Goal: Find specific page/section: Find specific page/section

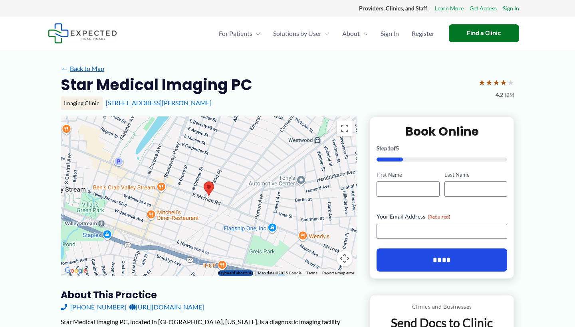
click at [93, 69] on link "← Back to Map" at bounding box center [83, 69] width 44 height 12
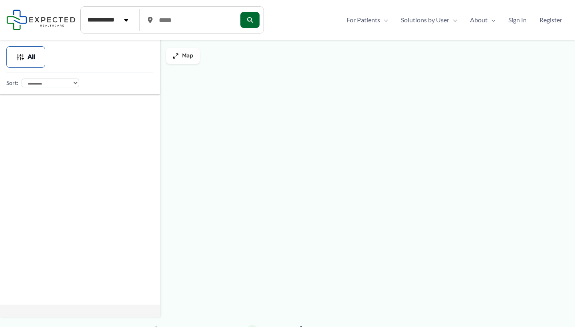
type input "*****"
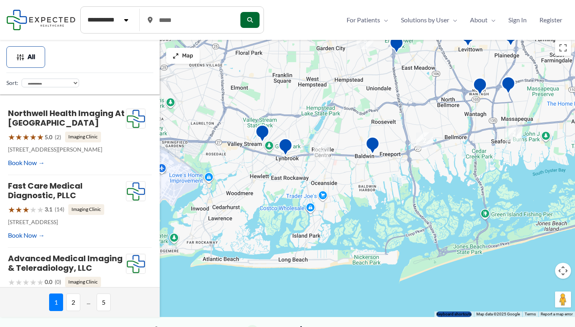
drag, startPoint x: 352, startPoint y: 256, endPoint x: 309, endPoint y: 209, distance: 63.6
click at [311, 211] on div at bounding box center [287, 177] width 575 height 282
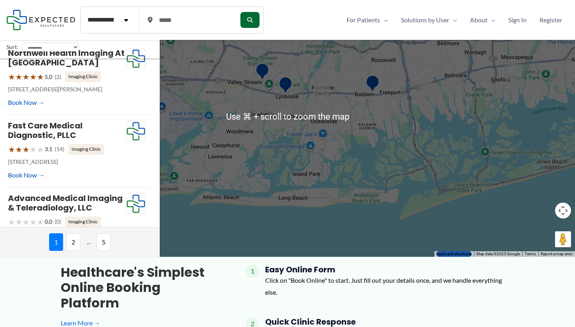
scroll to position [58, 0]
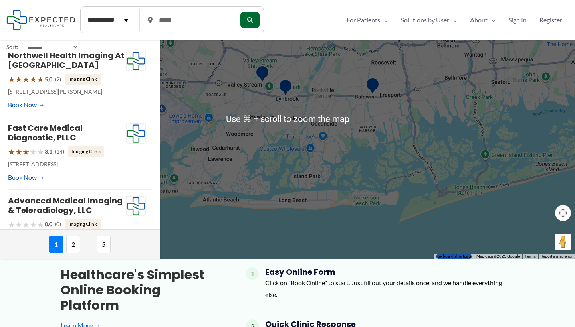
click at [248, 205] on div at bounding box center [287, 119] width 575 height 282
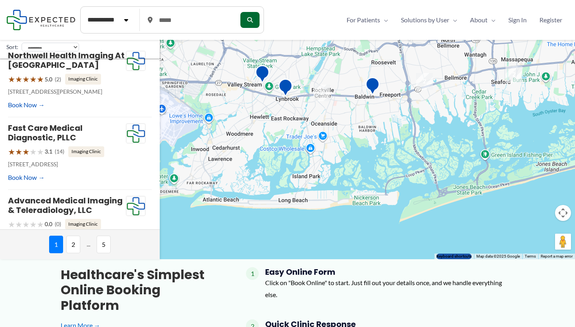
click at [285, 163] on div at bounding box center [287, 119] width 575 height 282
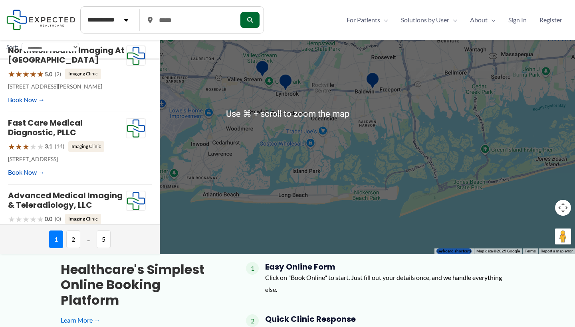
scroll to position [62, 0]
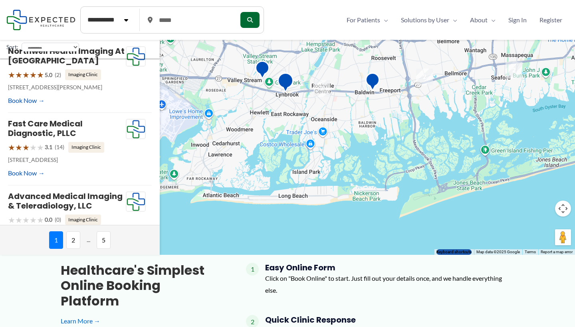
click at [286, 83] on img "Lenox Hill Radiology | Lynbrook" at bounding box center [286, 84] width 16 height 22
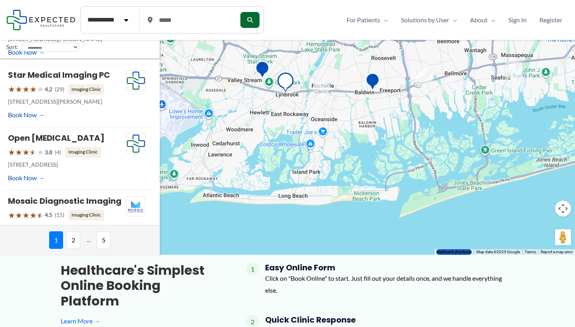
scroll to position [427, 0]
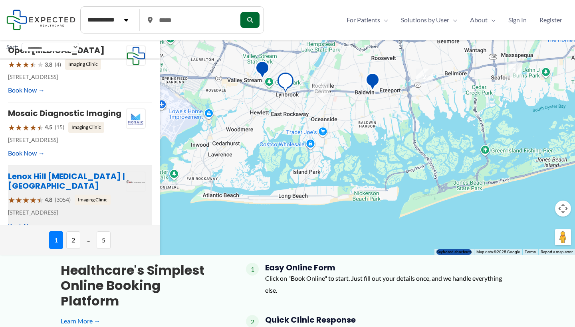
click at [59, 171] on link "Lenox Hill Radiology | Lynbrook" at bounding box center [66, 181] width 117 height 21
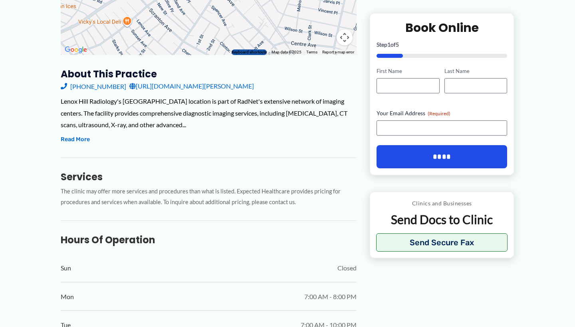
scroll to position [237, 0]
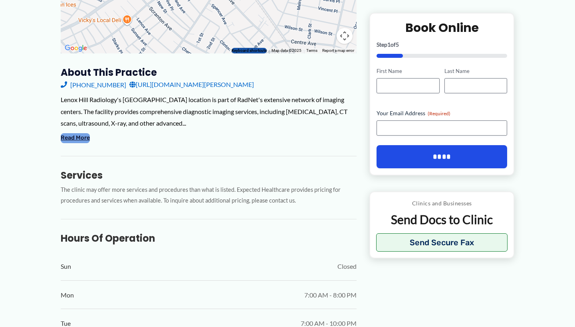
click at [75, 133] on button "Read More" at bounding box center [75, 138] width 29 height 10
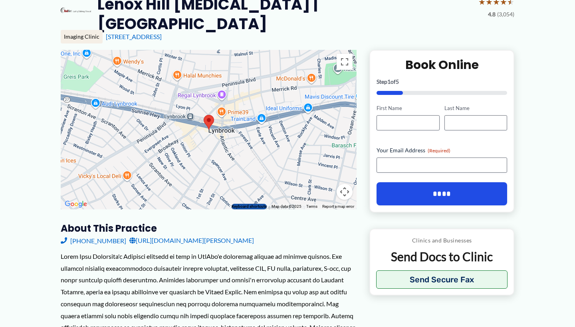
scroll to position [65, 0]
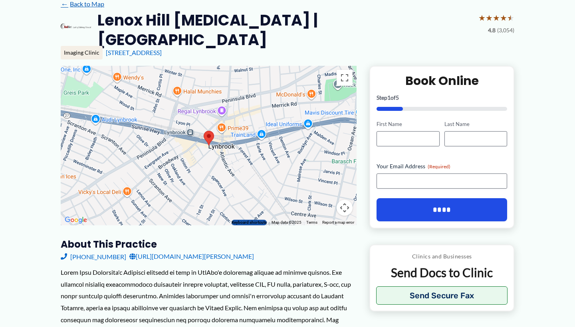
click at [94, 5] on link "← Back to Map" at bounding box center [83, 4] width 44 height 12
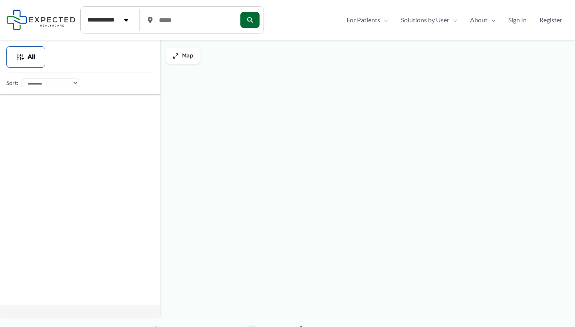
type input "*****"
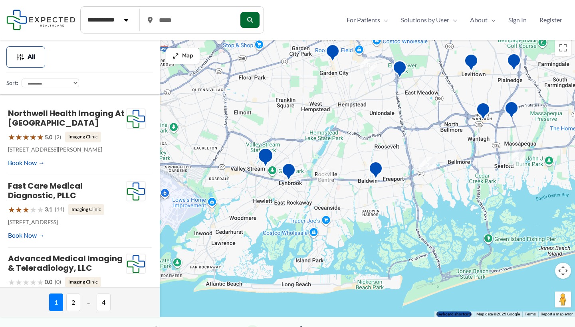
click at [267, 155] on img "Star Medical Imaging PC" at bounding box center [266, 159] width 16 height 22
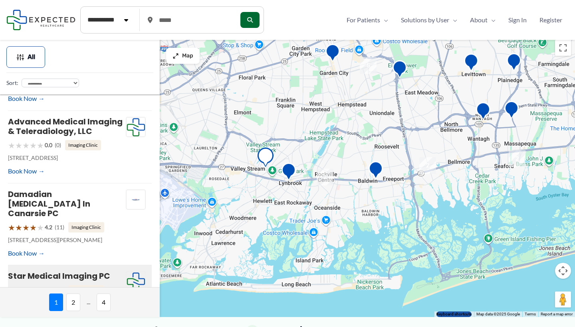
scroll to position [167, 0]
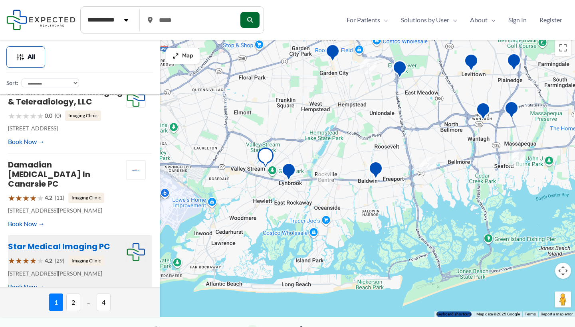
click at [83, 241] on link "Star Medical Imaging PC" at bounding box center [59, 246] width 102 height 11
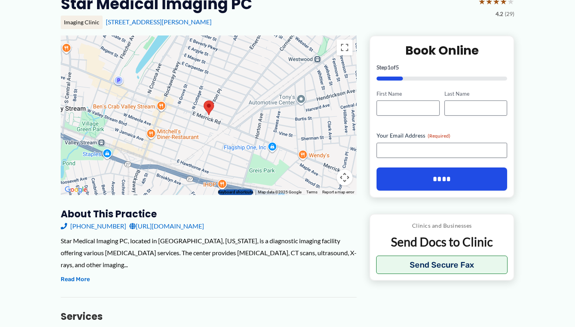
scroll to position [82, 0]
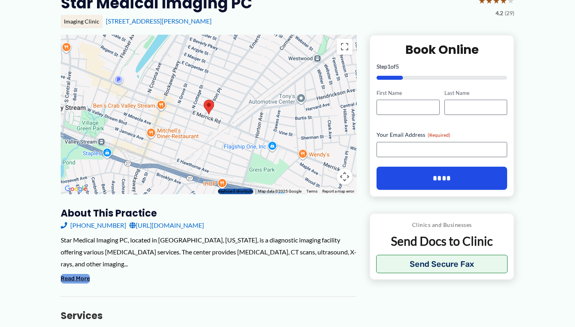
click at [71, 274] on button "Read More" at bounding box center [75, 279] width 29 height 10
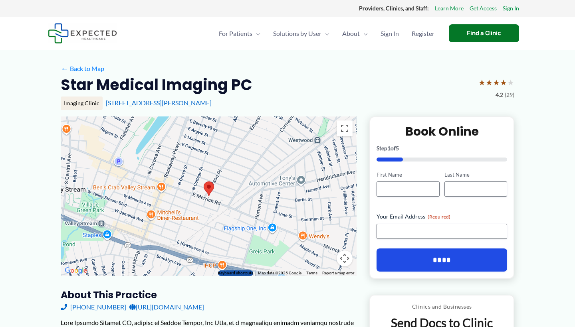
scroll to position [0, 0]
click at [79, 70] on link "← Back to Map" at bounding box center [83, 69] width 44 height 12
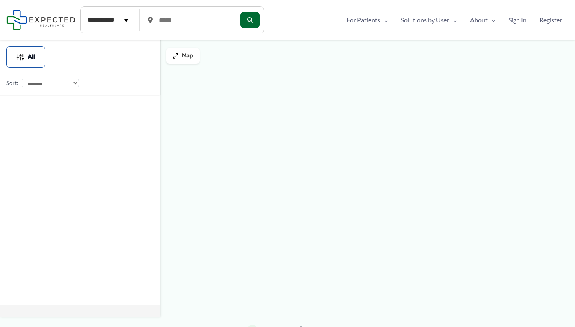
type input "*****"
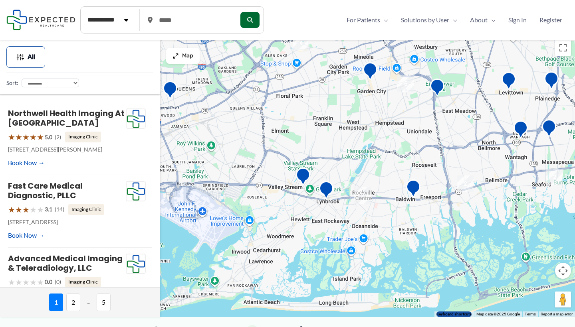
click at [361, 198] on img "2" at bounding box center [362, 195] width 17 height 17
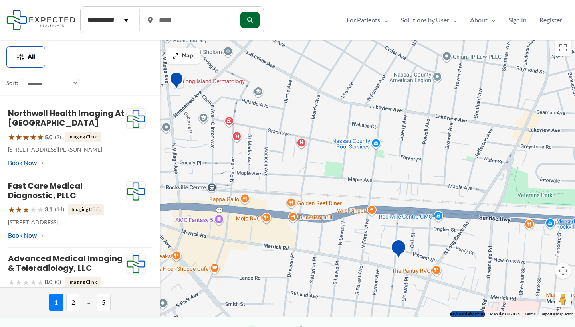
click at [400, 254] on img "Mount Sinai Doctors &#8211; Rockville Centre, PET/CT Radiology" at bounding box center [399, 251] width 16 height 22
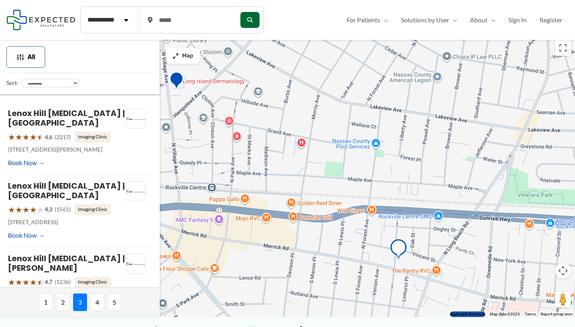
scroll to position [340, 0]
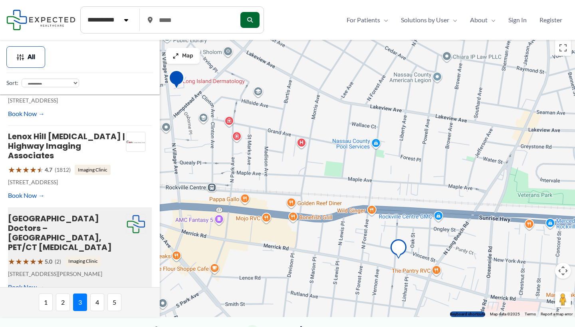
click at [179, 78] on img "Mosaic Diagnostic Imaging" at bounding box center [177, 81] width 16 height 22
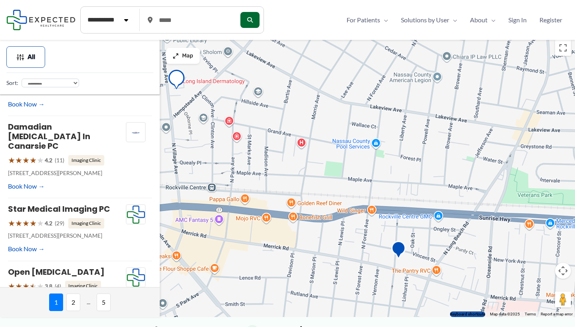
scroll to position [355, 0]
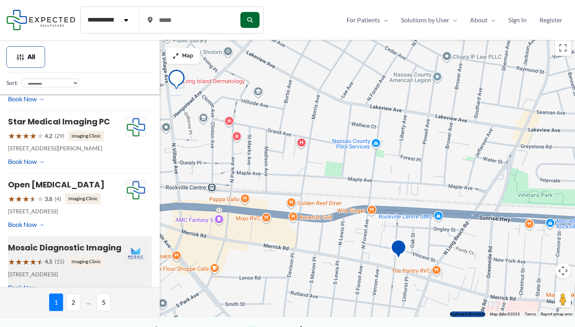
click at [405, 249] on img "Mount Sinai Doctors &#8211; Rockville Centre, PET/CT Radiology" at bounding box center [399, 251] width 16 height 22
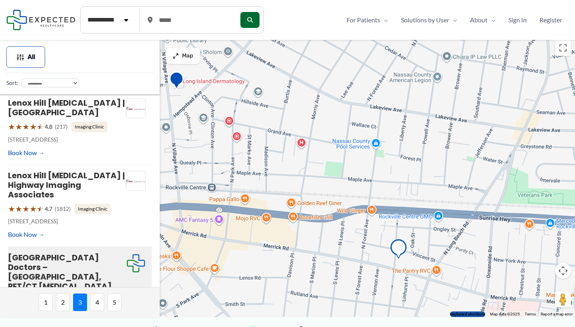
scroll to position [340, 0]
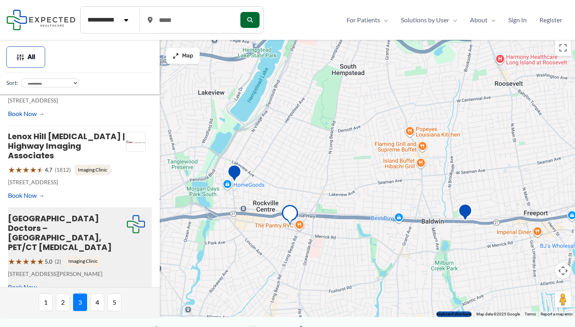
drag, startPoint x: 517, startPoint y: 273, endPoint x: 399, endPoint y: 247, distance: 120.2
click at [399, 248] on div at bounding box center [287, 177] width 575 height 282
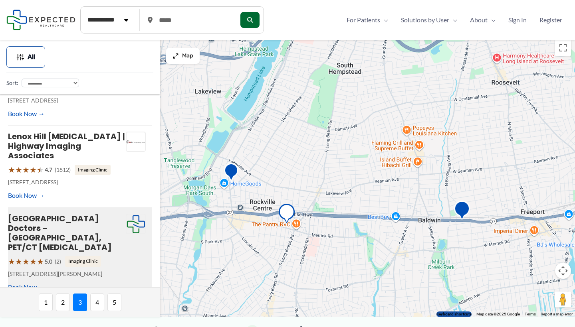
click at [462, 208] on img "Lenox Hill Radiology | Freeport" at bounding box center [462, 212] width 16 height 22
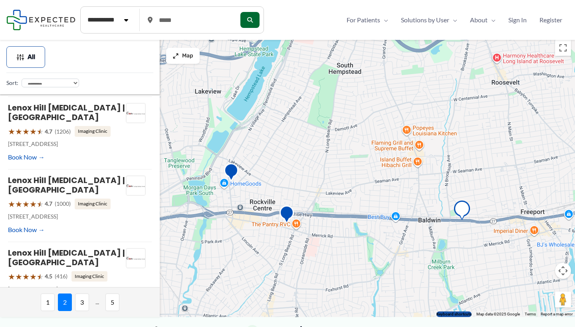
scroll to position [537, 0]
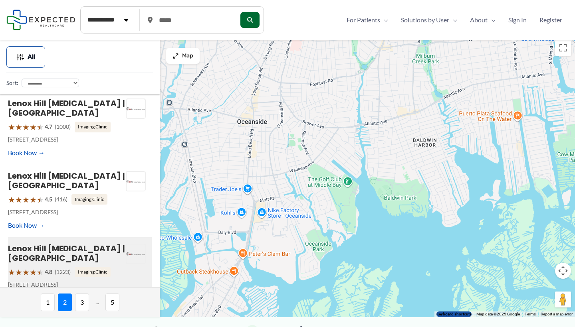
drag, startPoint x: 402, startPoint y: 176, endPoint x: 387, endPoint y: -32, distance: 208.6
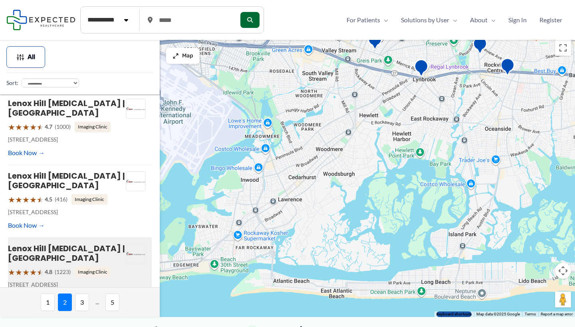
drag, startPoint x: 246, startPoint y: 203, endPoint x: 432, endPoint y: 201, distance: 186.5
click at [432, 202] on div at bounding box center [287, 177] width 575 height 282
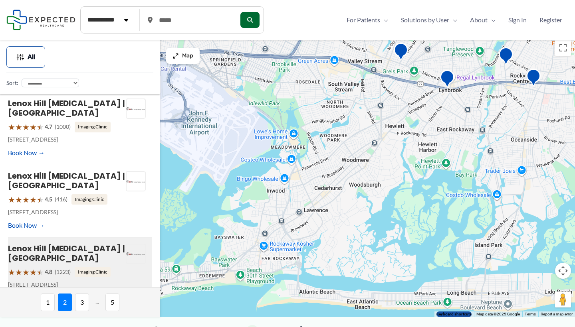
drag, startPoint x: 288, startPoint y: 196, endPoint x: 351, endPoint y: 229, distance: 71.6
click at [351, 229] on div at bounding box center [287, 177] width 575 height 282
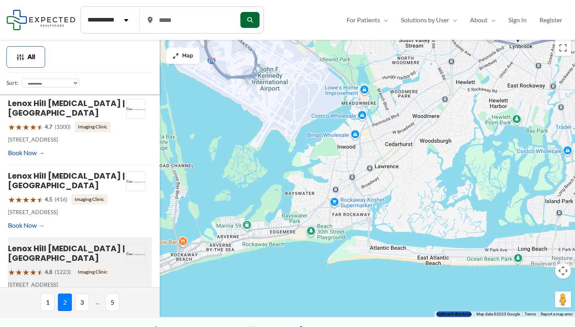
drag, startPoint x: 354, startPoint y: 228, endPoint x: 388, endPoint y: 160, distance: 75.7
click at [388, 160] on div at bounding box center [287, 177] width 575 height 282
click at [253, 18] on icon "submit" at bounding box center [250, 20] width 6 height 6
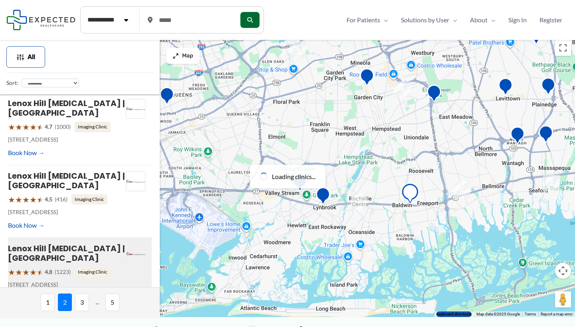
scroll to position [0, 0]
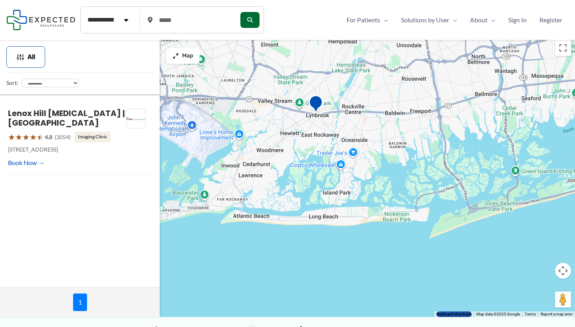
drag, startPoint x: 280, startPoint y: 165, endPoint x: 274, endPoint y: 57, distance: 107.5
click at [274, 59] on div at bounding box center [287, 177] width 575 height 282
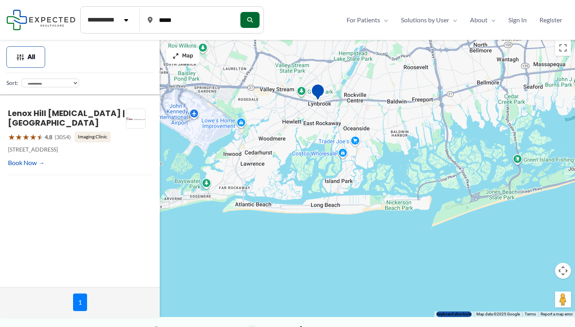
click at [208, 22] on input "*****" at bounding box center [191, 20] width 70 height 13
drag, startPoint x: 208, startPoint y: 22, endPoint x: 149, endPoint y: 20, distance: 58.7
click at [149, 22] on div "*****" at bounding box center [190, 20] width 85 height 20
click at [253, 21] on icon "submit" at bounding box center [250, 20] width 6 height 6
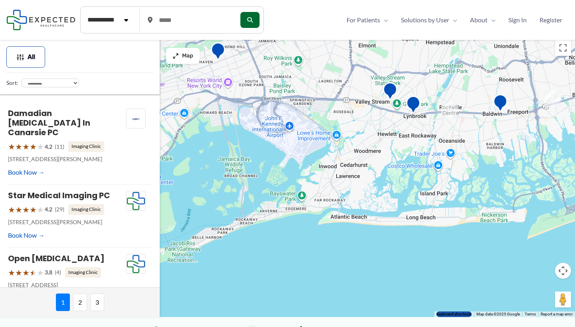
drag, startPoint x: 258, startPoint y: 158, endPoint x: 356, endPoint y: 169, distance: 98.0
click at [356, 170] on div at bounding box center [287, 177] width 575 height 282
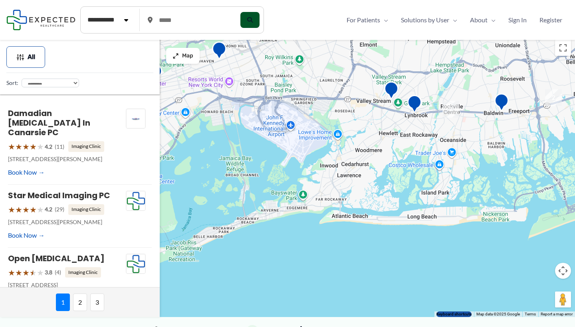
click at [256, 28] on button "submit" at bounding box center [249, 20] width 19 height 16
